Goal: Information Seeking & Learning: Learn about a topic

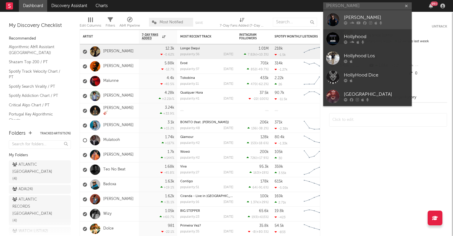
type input "[PERSON_NAME]"
click at [361, 20] on div "[PERSON_NAME]" at bounding box center [376, 17] width 65 height 7
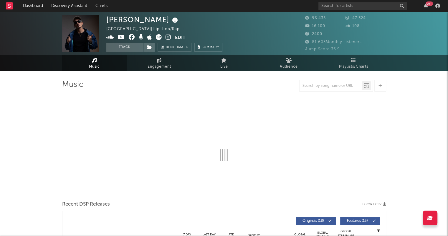
select select "6m"
